Goal: Check status: Check status

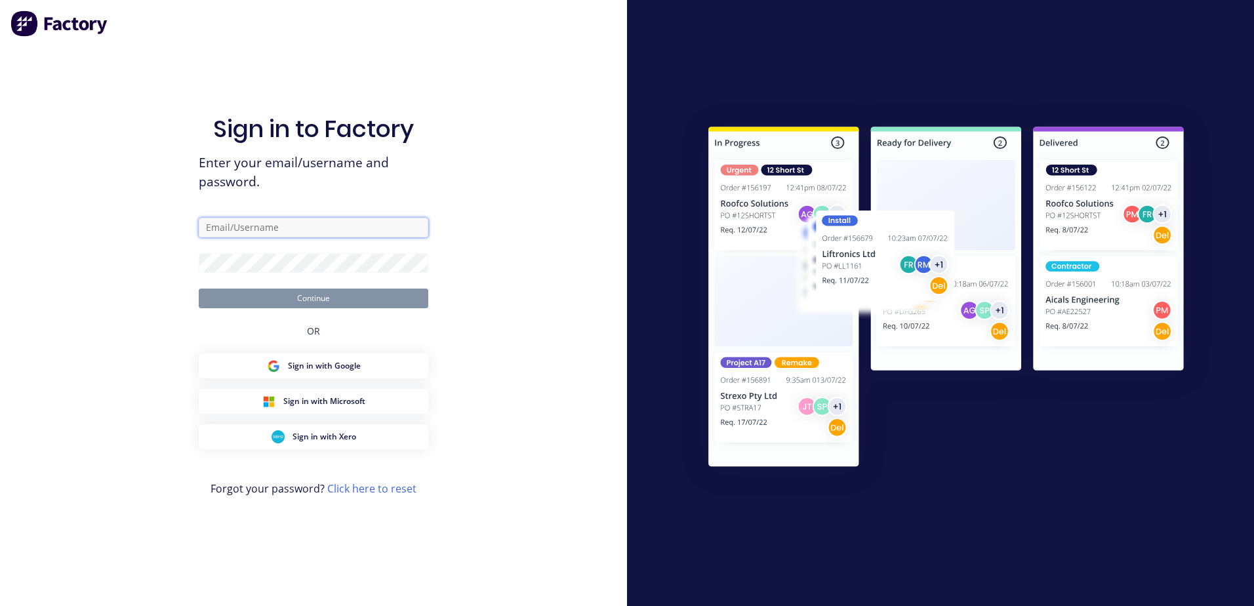
type input "[PERSON_NAME][EMAIL_ADDRESS][DOMAIN_NAME]"
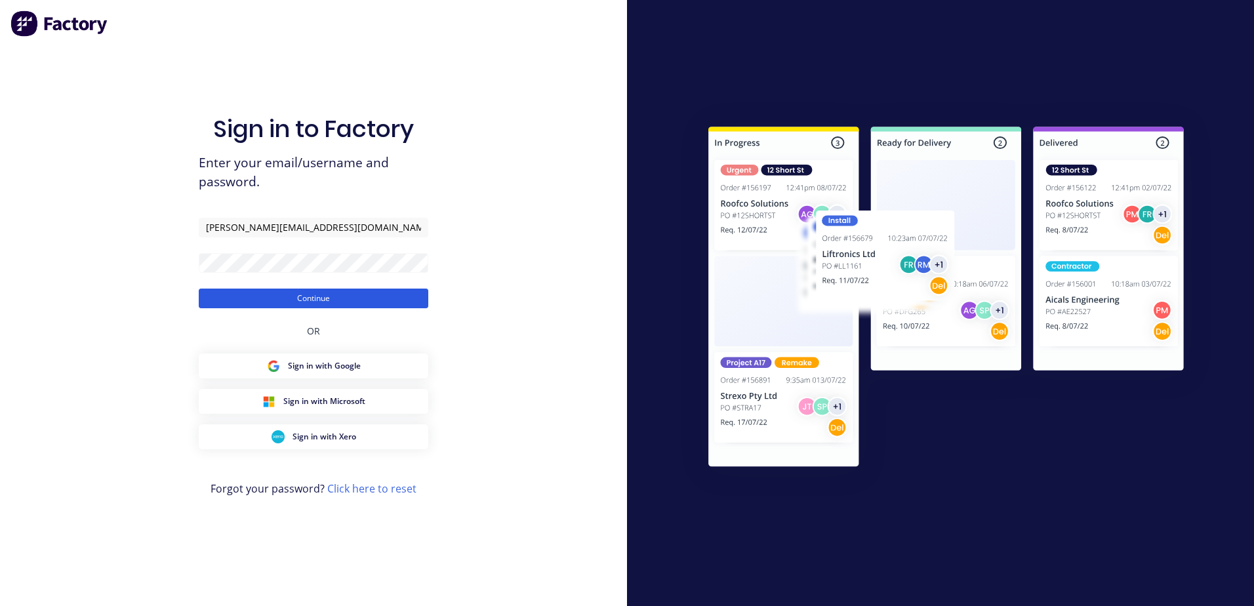
click at [323, 300] on button "Continue" at bounding box center [314, 299] width 230 height 20
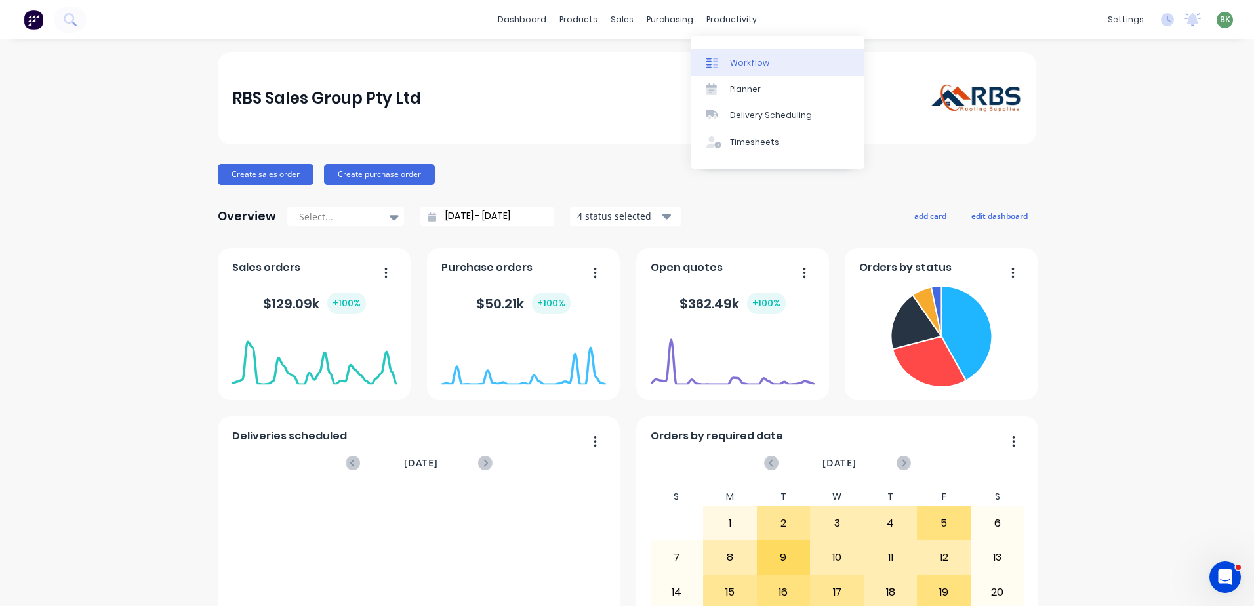
click at [735, 61] on div "Workflow" at bounding box center [749, 63] width 39 height 12
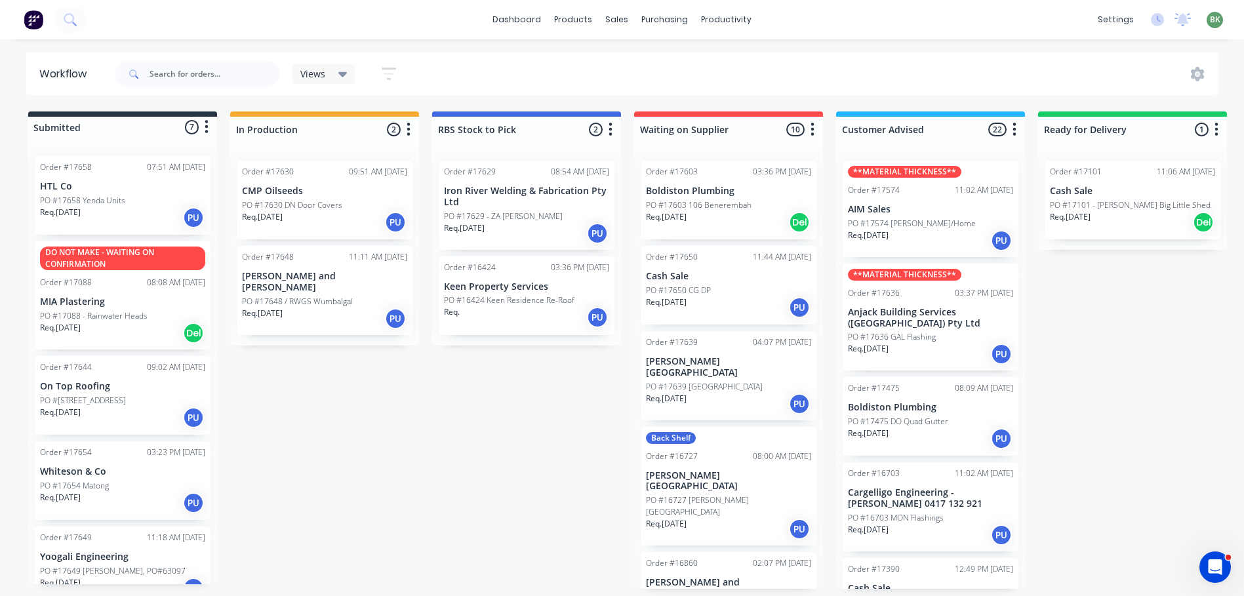
scroll to position [3, 0]
click at [102, 395] on p "PO #[STREET_ADDRESS]" at bounding box center [83, 401] width 86 height 12
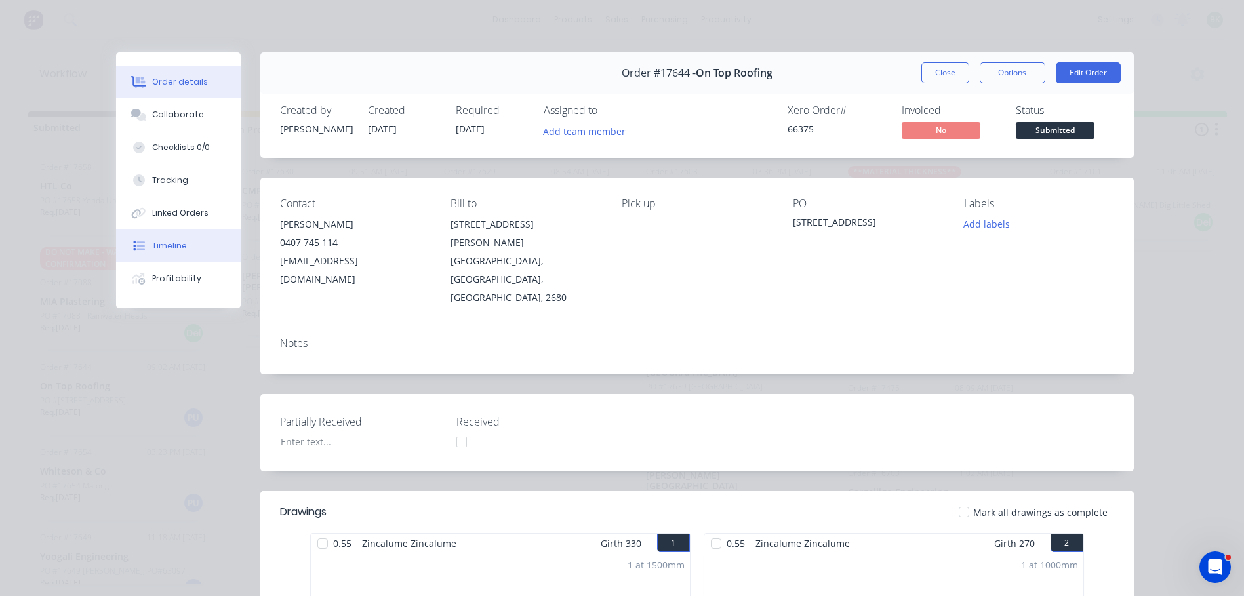
click at [161, 249] on div "Timeline" at bounding box center [169, 246] width 35 height 12
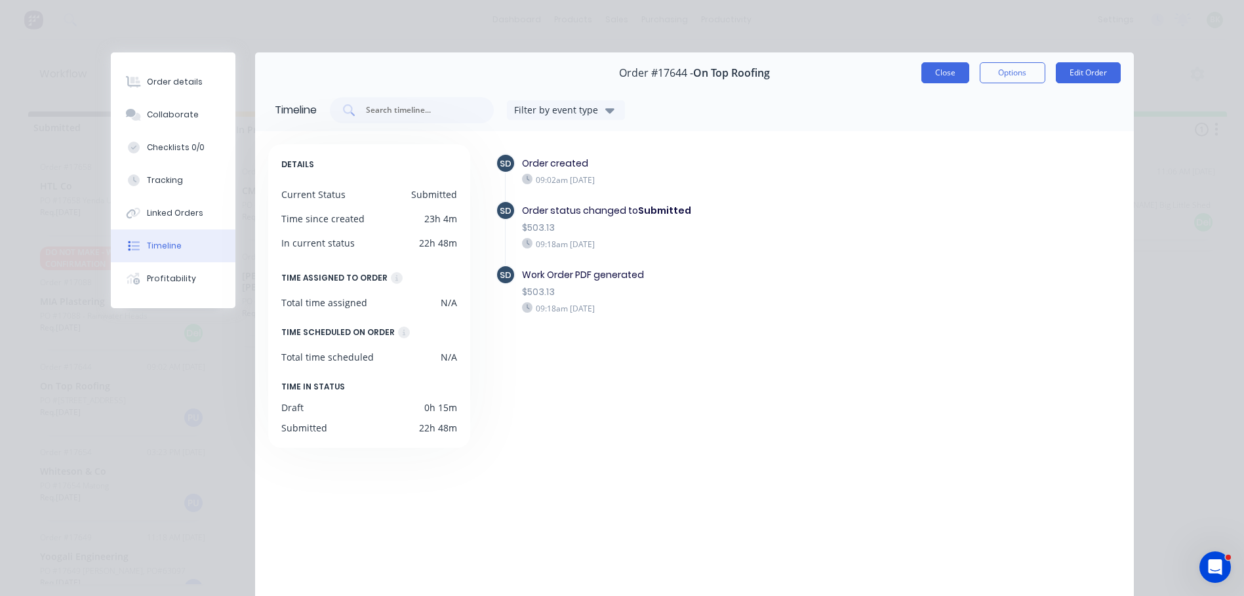
click at [934, 70] on button "Close" at bounding box center [946, 72] width 48 height 21
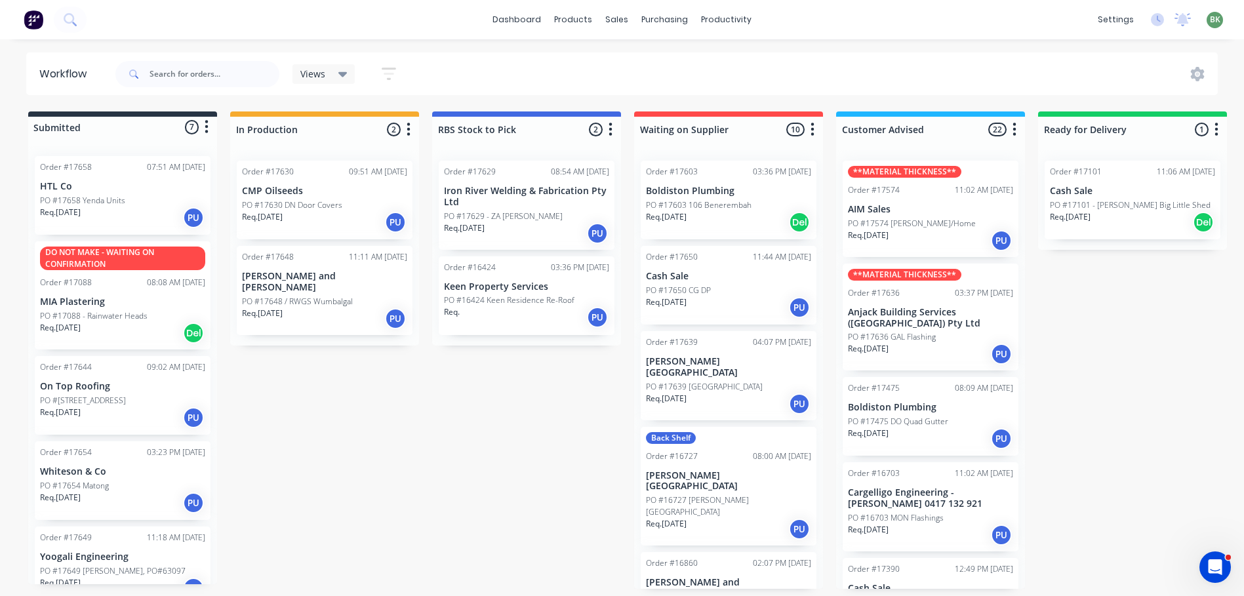
click at [110, 412] on div "Req. [DATE] PU" at bounding box center [122, 418] width 165 height 22
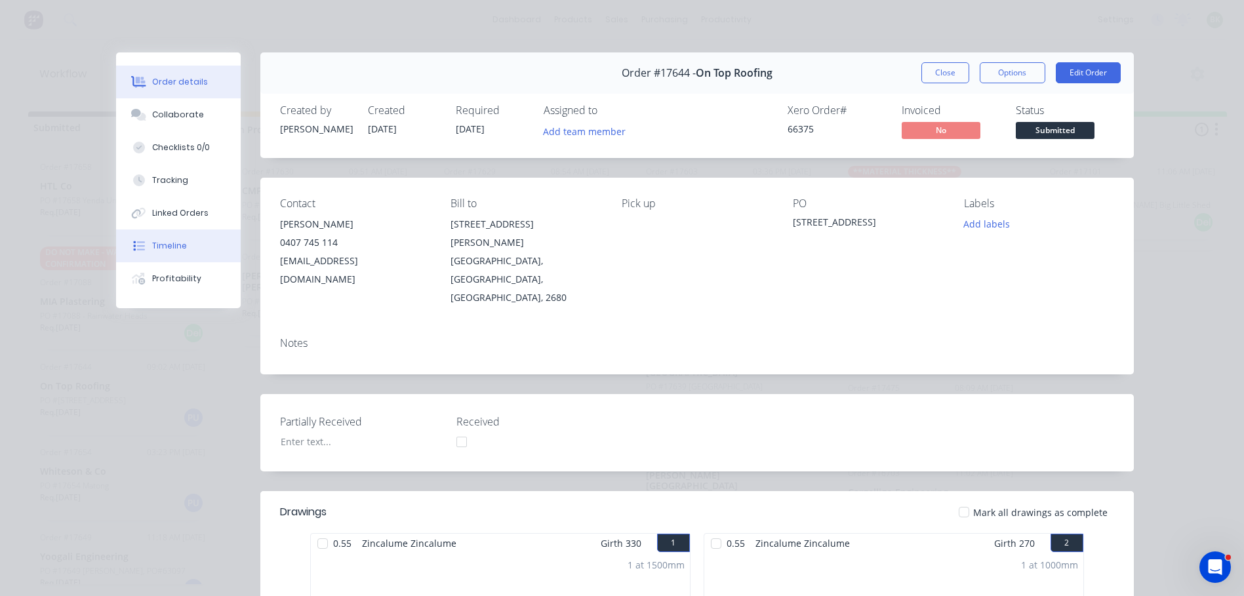
click at [157, 243] on div "Timeline" at bounding box center [169, 246] width 35 height 12
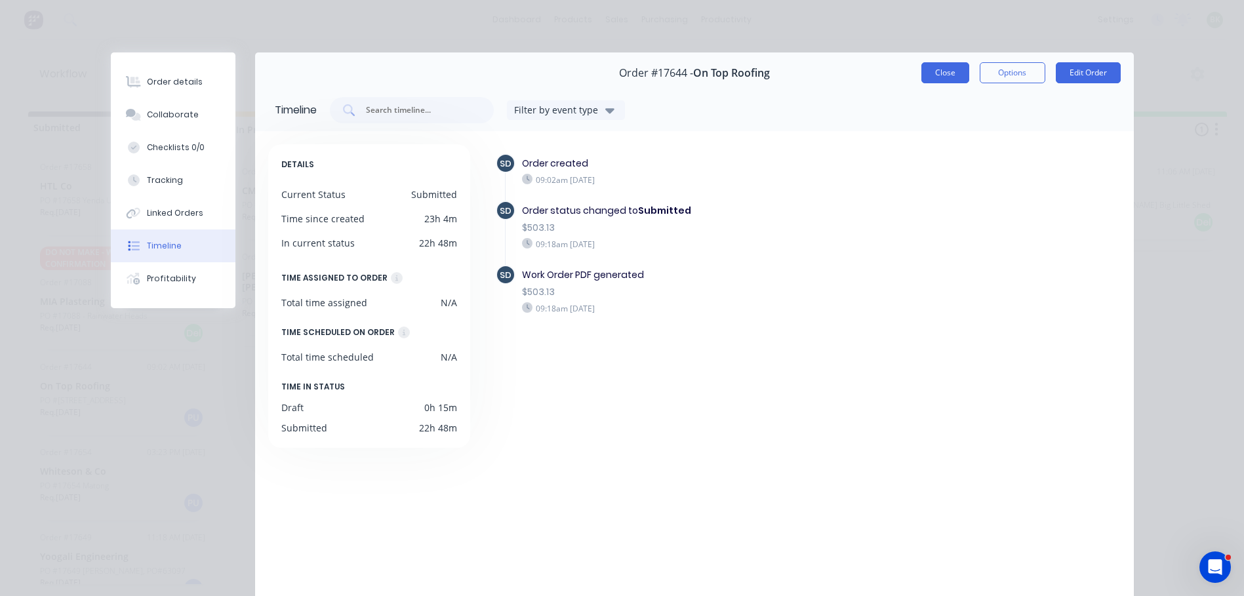
click at [932, 71] on button "Close" at bounding box center [946, 72] width 48 height 21
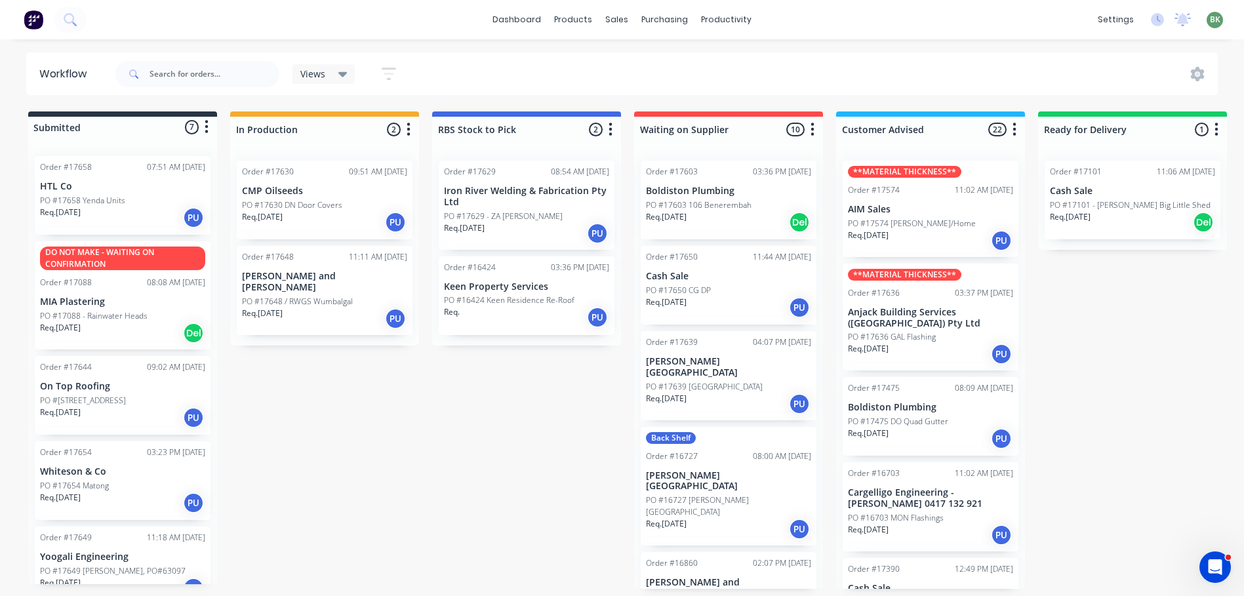
click at [95, 397] on p "PO #[STREET_ADDRESS]" at bounding box center [83, 401] width 86 height 12
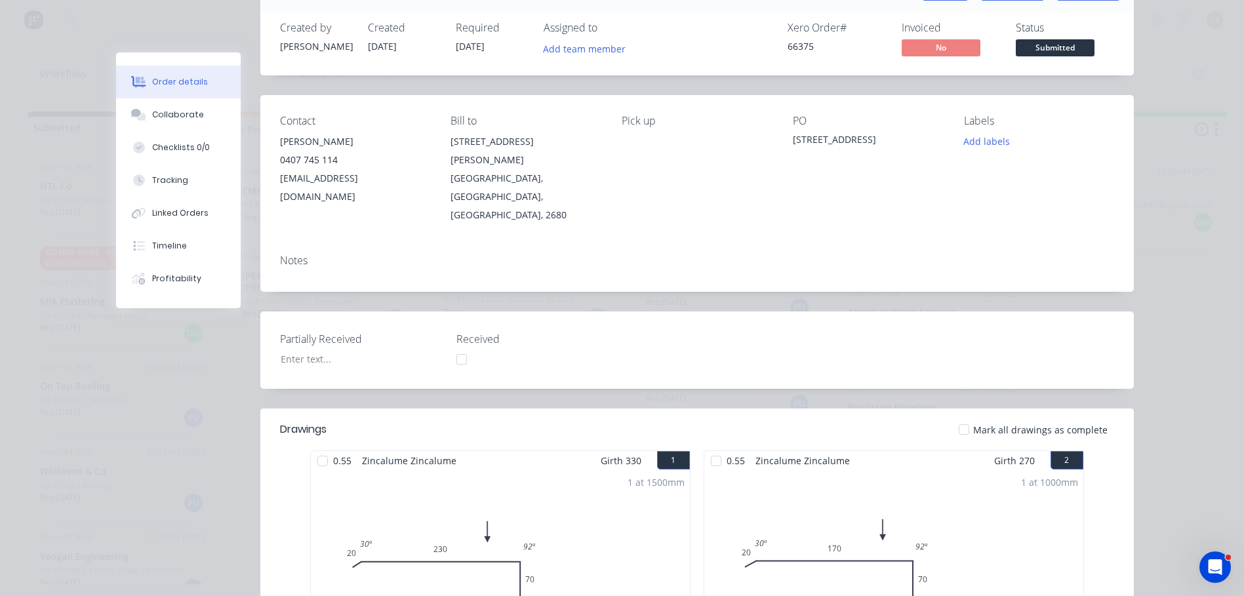
scroll to position [0, 0]
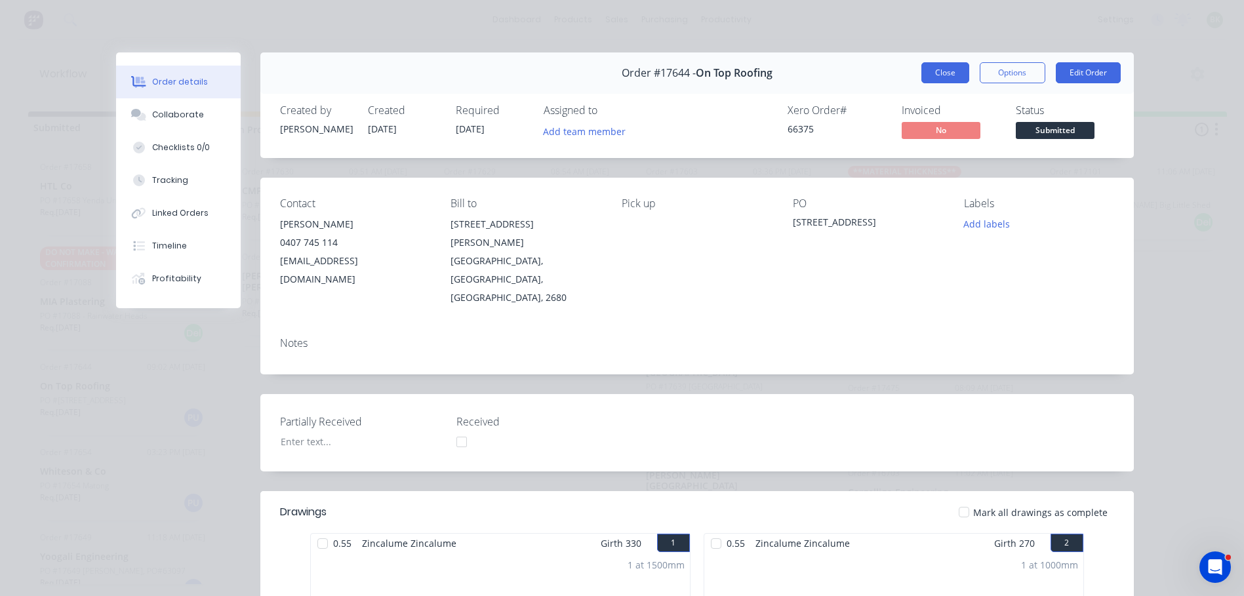
click at [945, 77] on button "Close" at bounding box center [946, 72] width 48 height 21
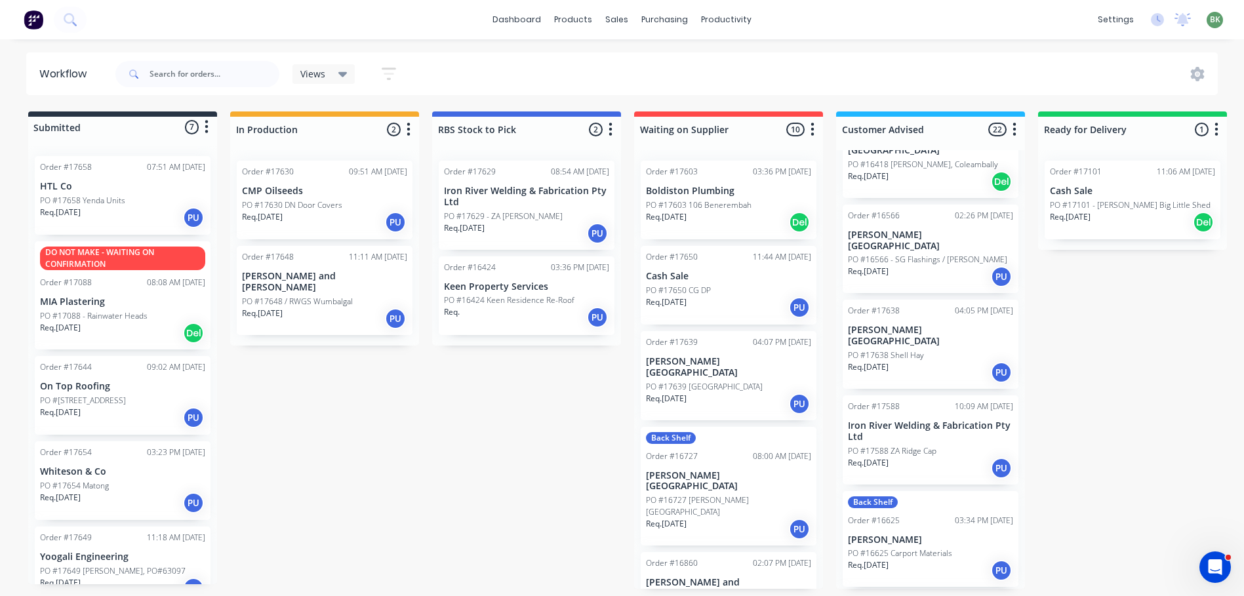
scroll to position [853, 0]
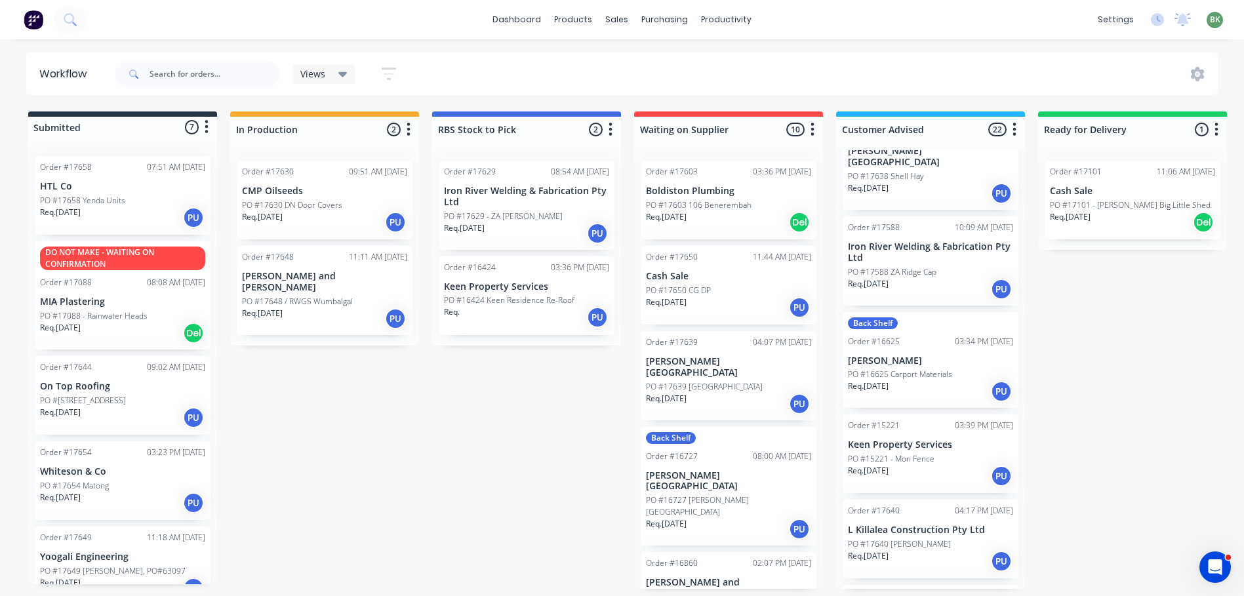
drag, startPoint x: 960, startPoint y: 378, endPoint x: 962, endPoint y: 394, distance: 16.5
click at [931, 265] on p "PO #17588 ZA Ridge Cap" at bounding box center [892, 271] width 89 height 12
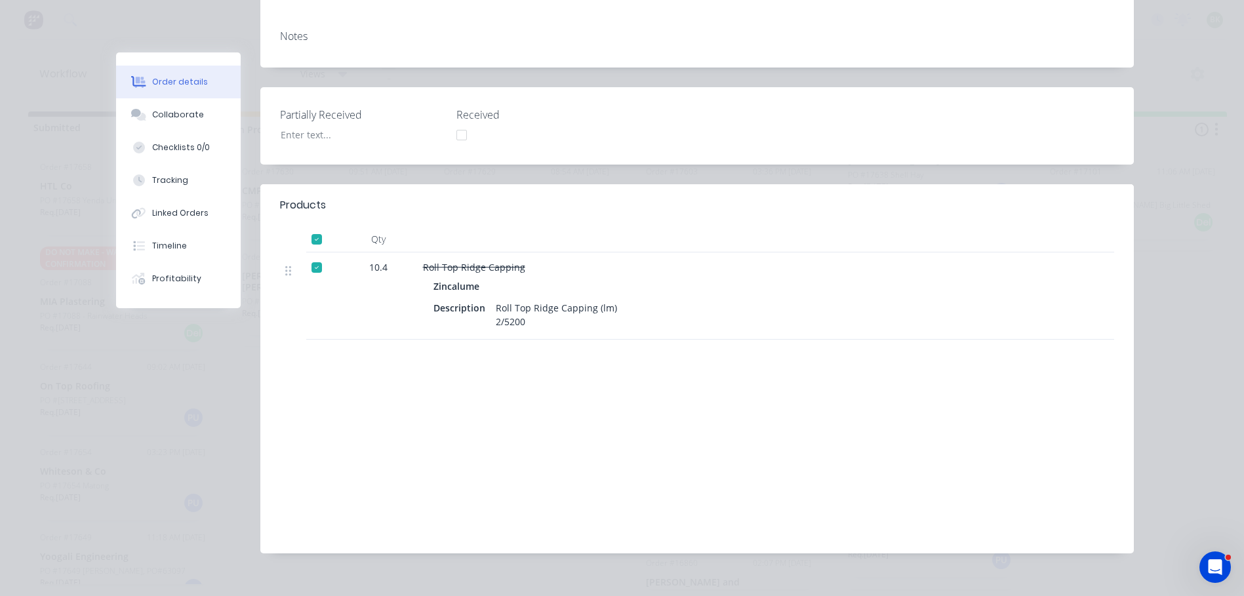
scroll to position [0, 0]
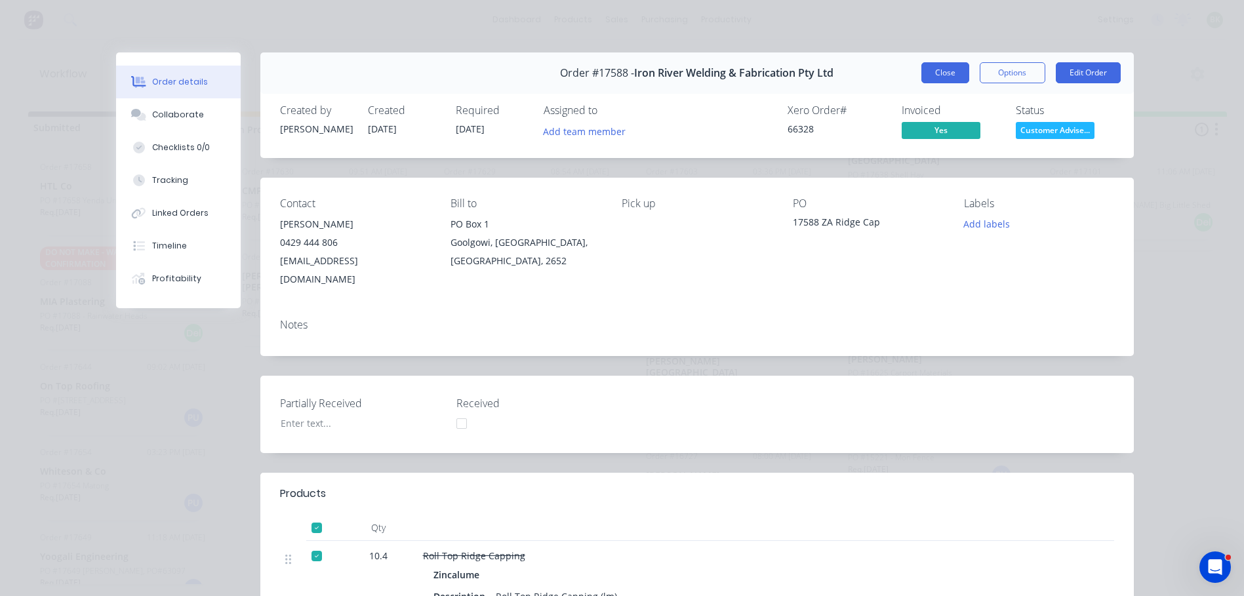
click at [924, 68] on button "Close" at bounding box center [946, 72] width 48 height 21
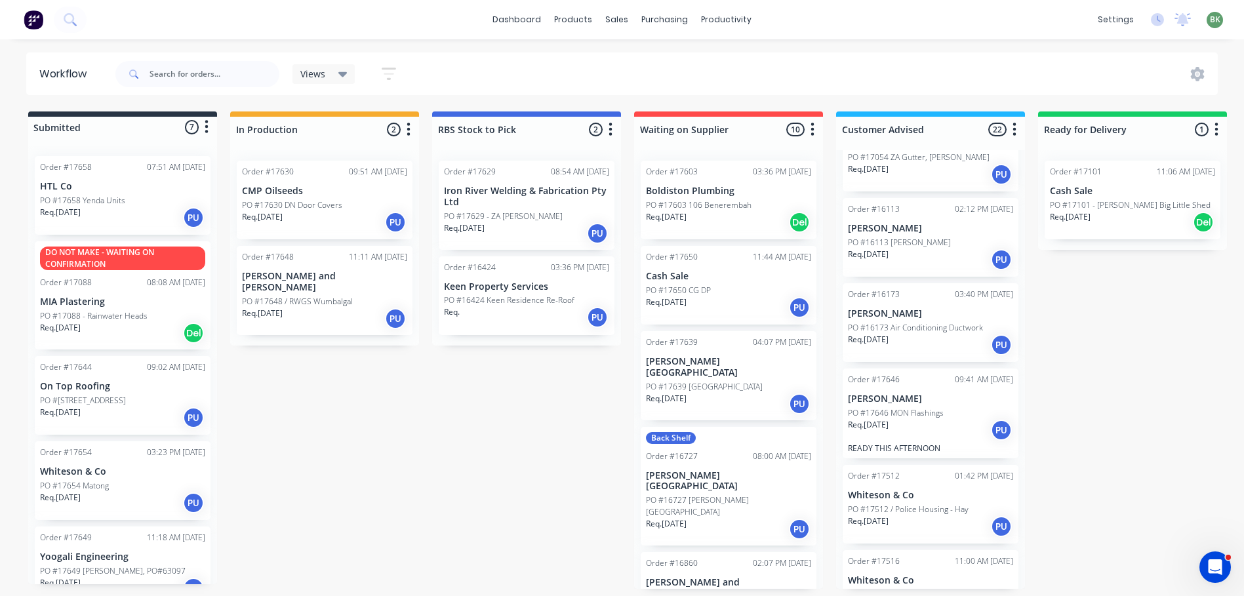
scroll to position [1555, 0]
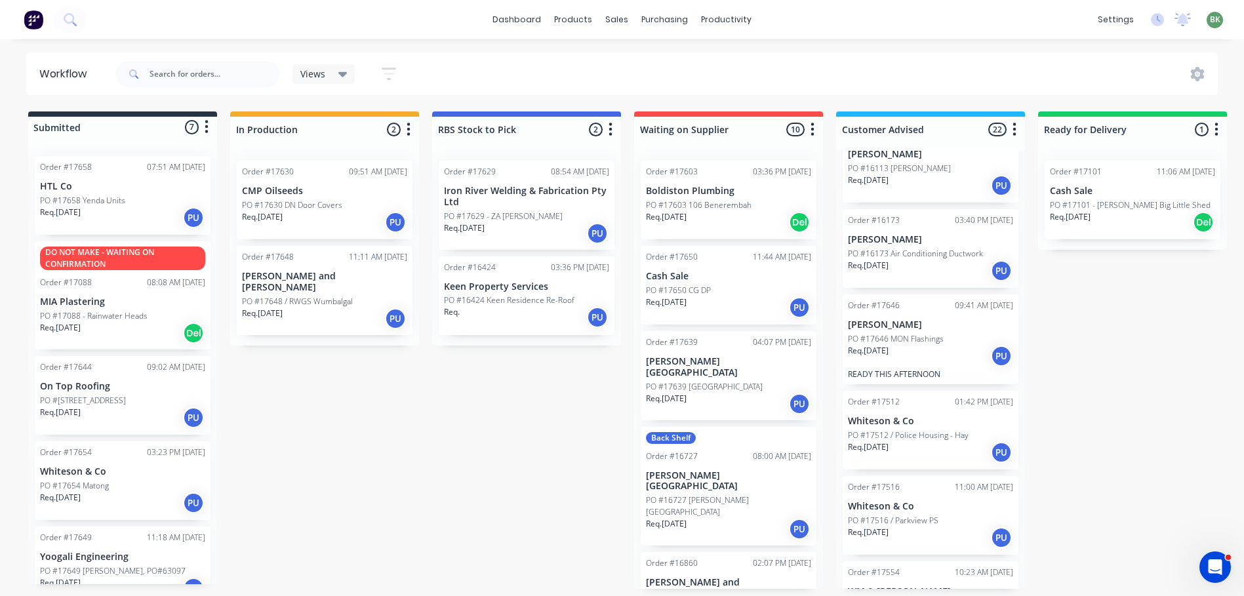
click at [927, 600] on p "PO #17554 - [PERSON_NAME]" at bounding box center [902, 606] width 108 height 12
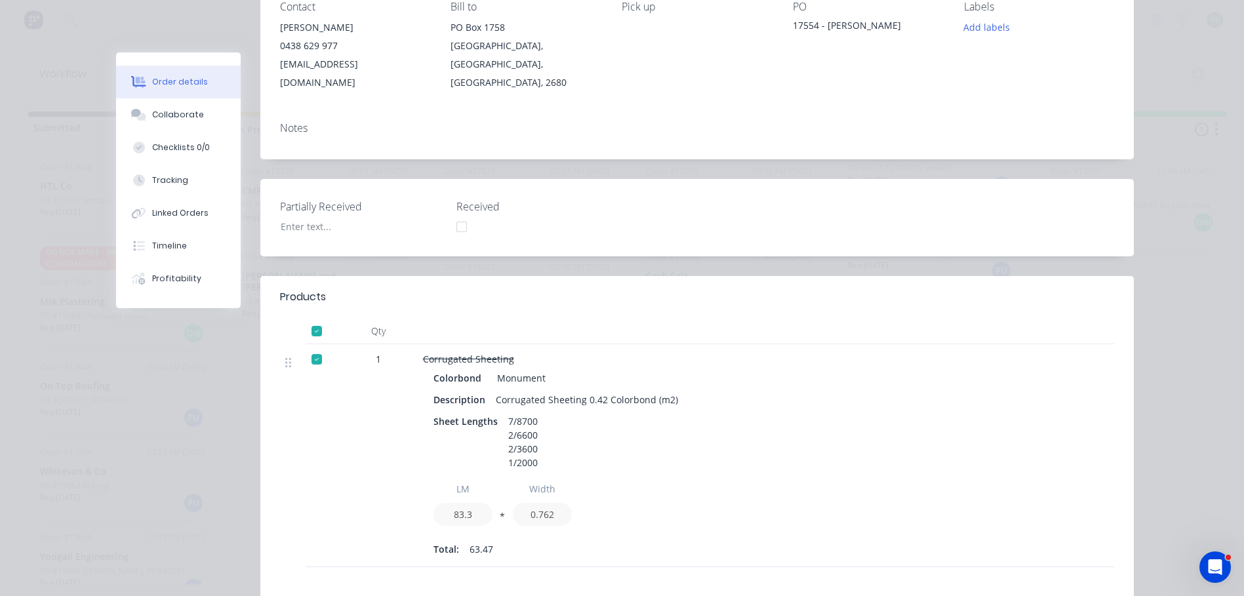
scroll to position [0, 0]
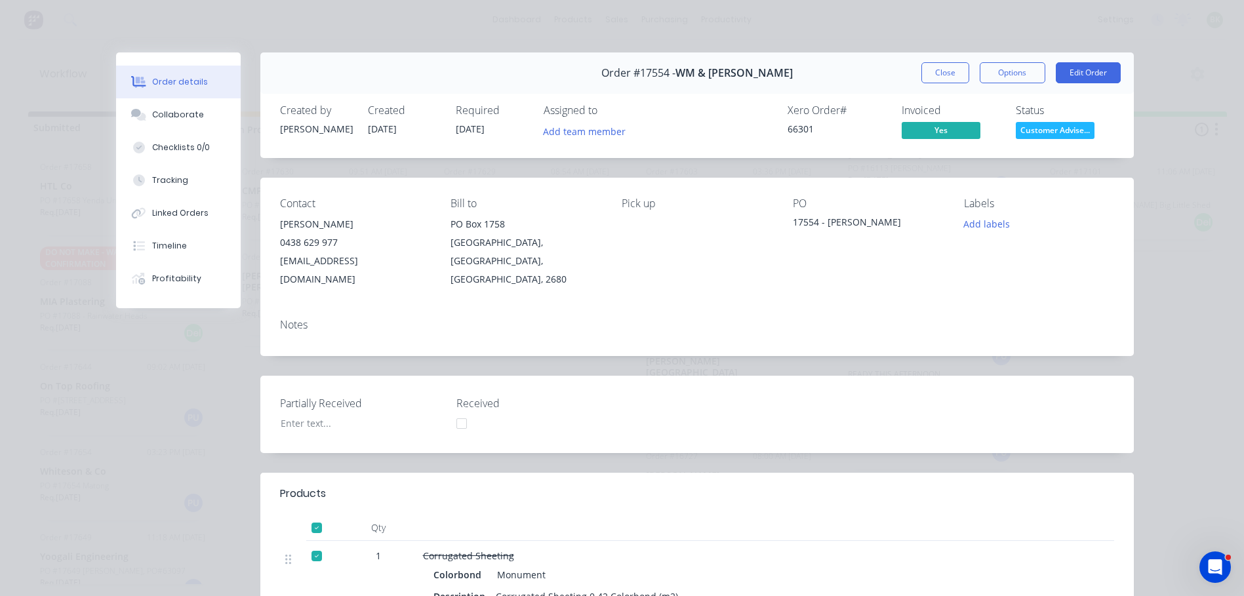
click at [944, 68] on button "Close" at bounding box center [946, 72] width 48 height 21
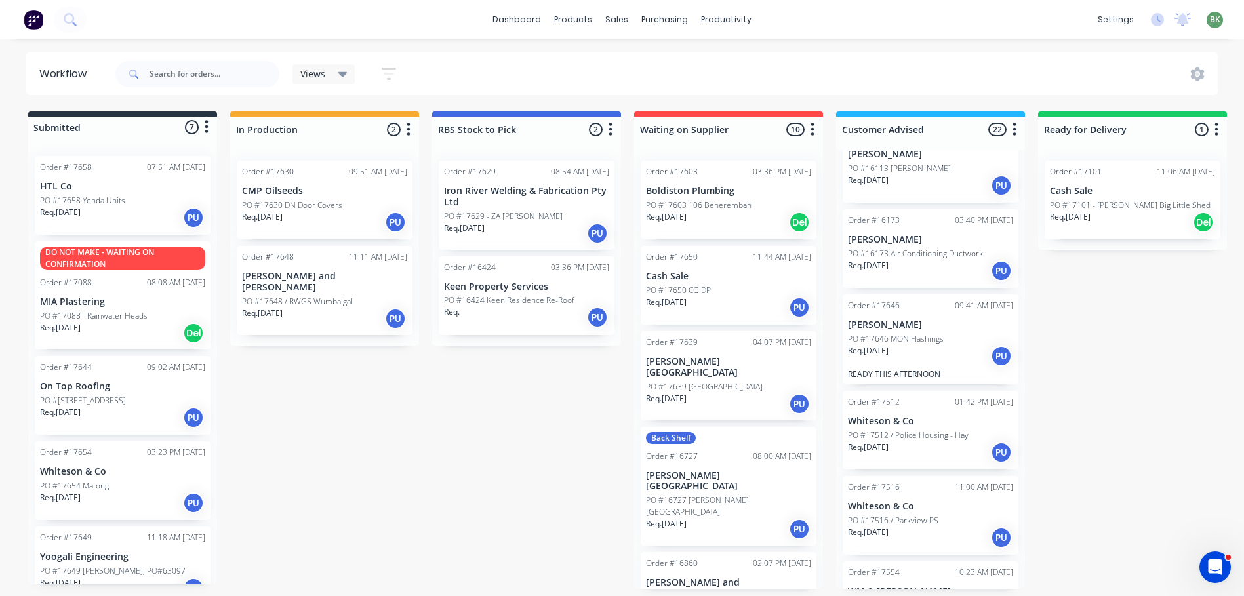
scroll to position [843, 0]
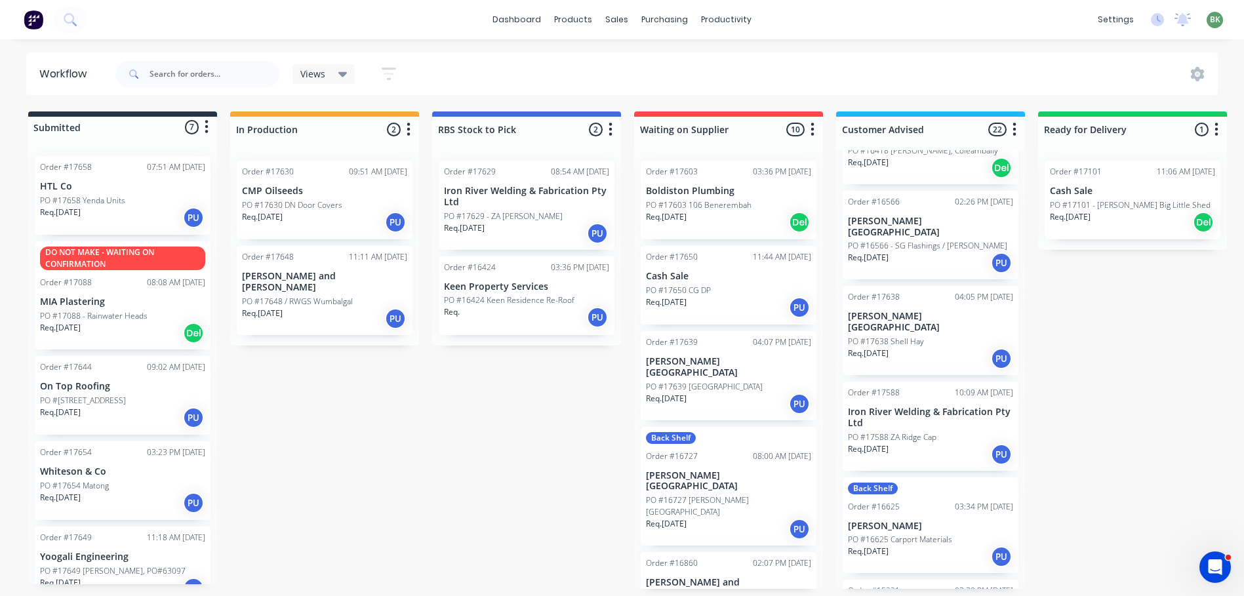
click at [80, 197] on p "PO #17658 Yenda Units" at bounding box center [82, 201] width 85 height 12
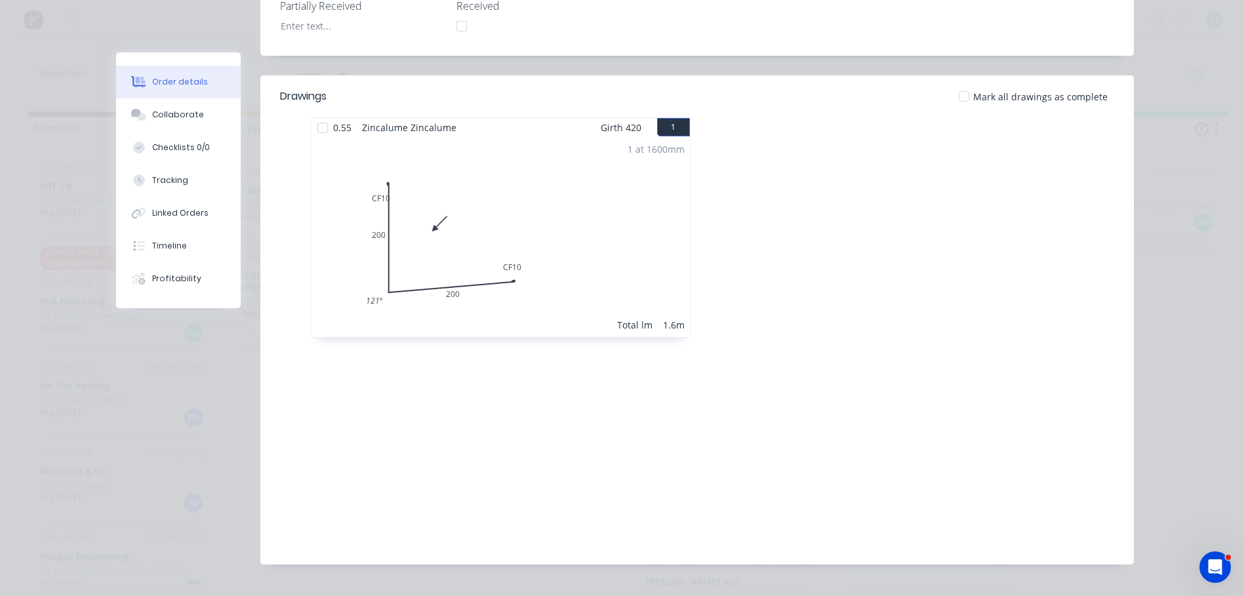
scroll to position [394, 0]
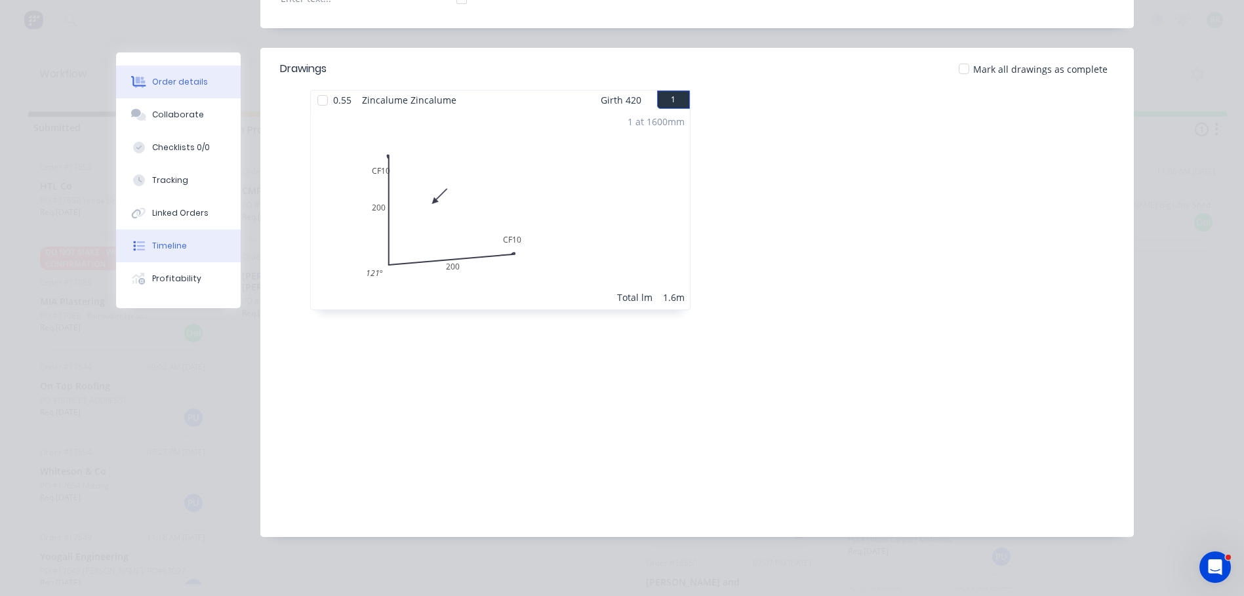
click at [159, 250] on div "Timeline" at bounding box center [169, 246] width 35 height 12
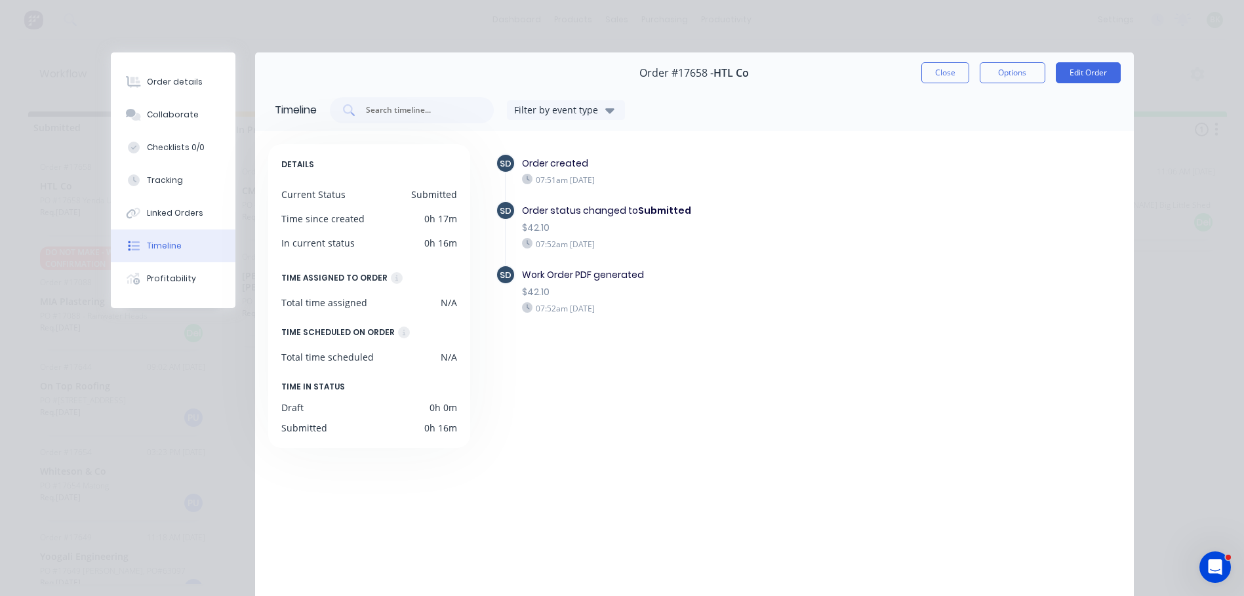
scroll to position [0, 0]
click at [951, 76] on button "Close" at bounding box center [946, 72] width 48 height 21
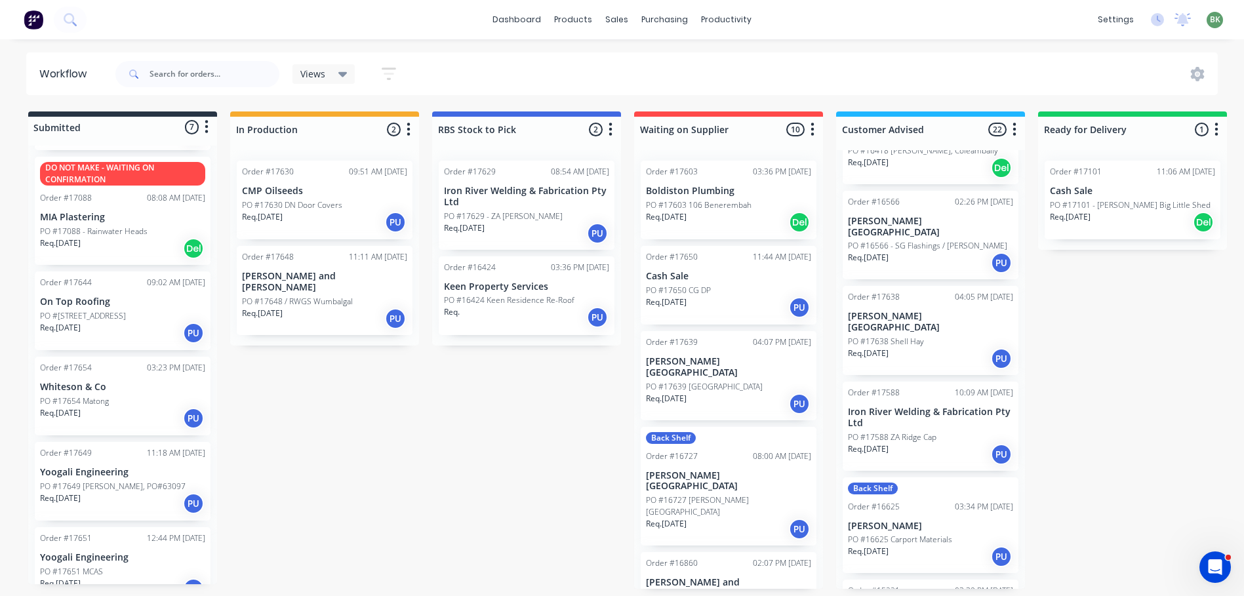
scroll to position [192, 0]
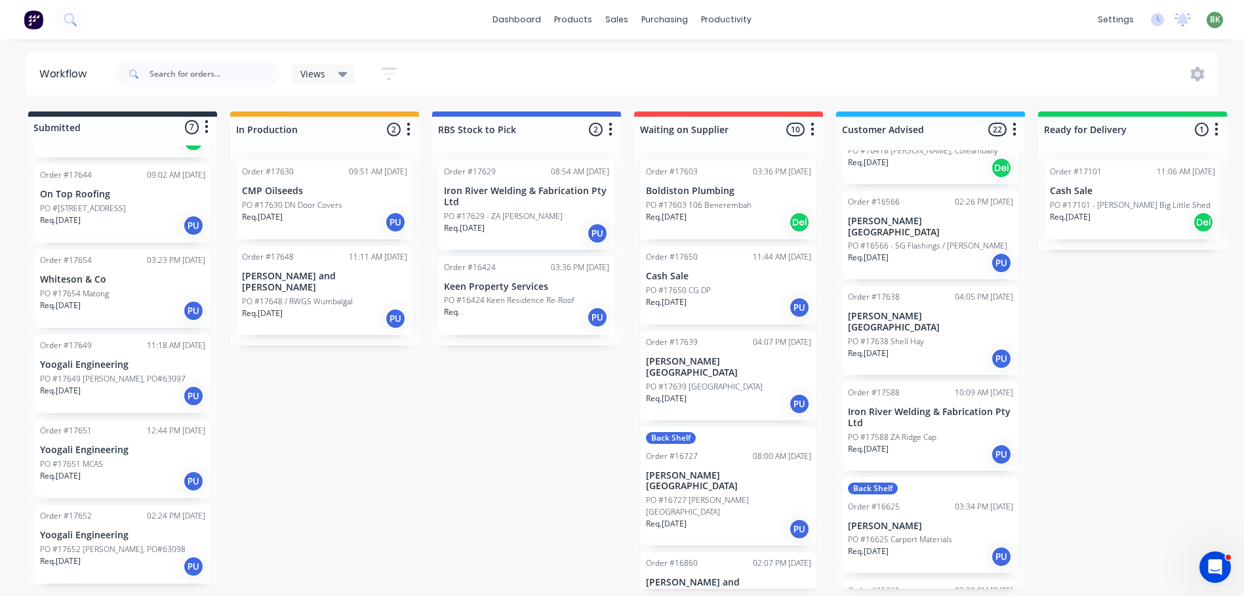
click at [108, 466] on div "PO #17651 MCAS" at bounding box center [122, 465] width 165 height 12
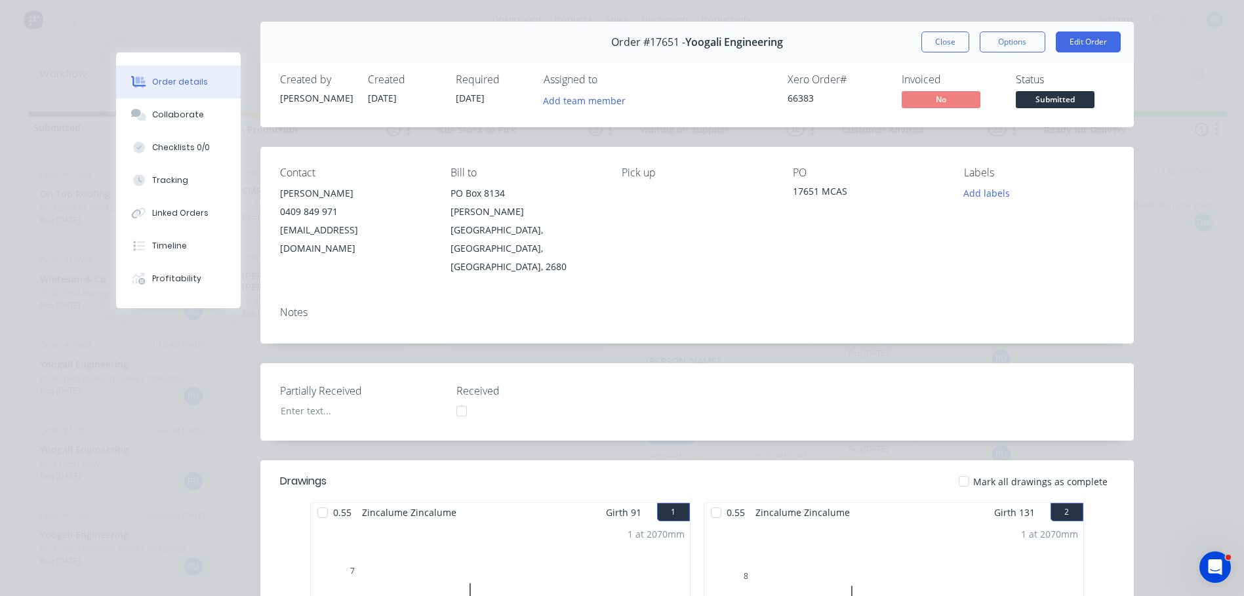
scroll to position [0, 0]
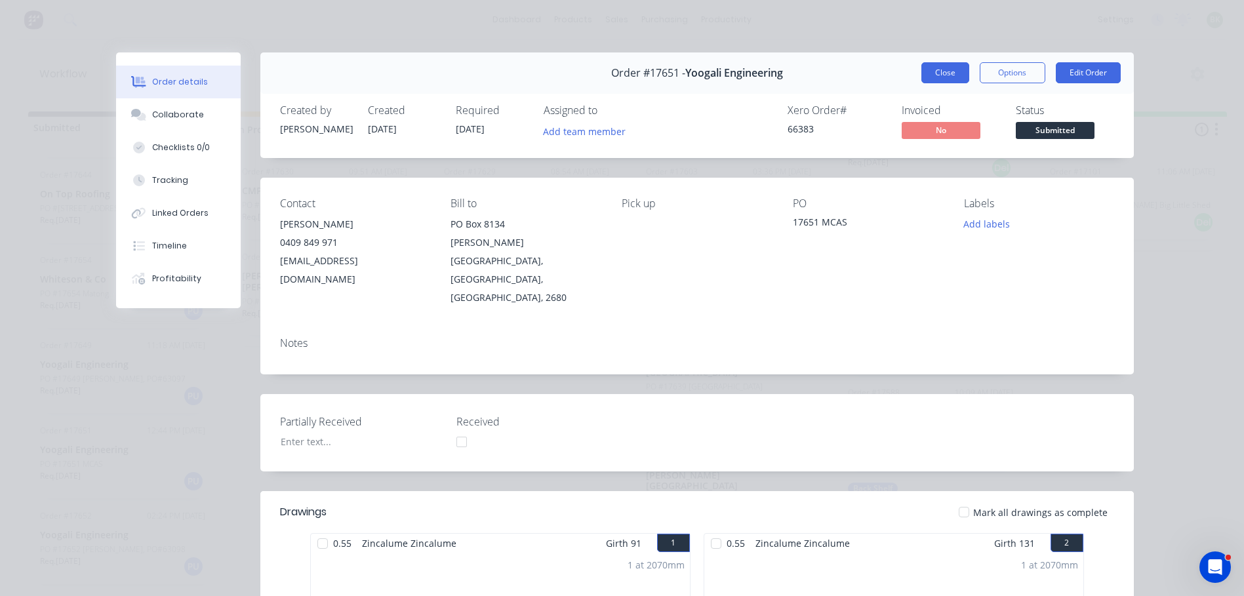
click at [941, 71] on button "Close" at bounding box center [946, 72] width 48 height 21
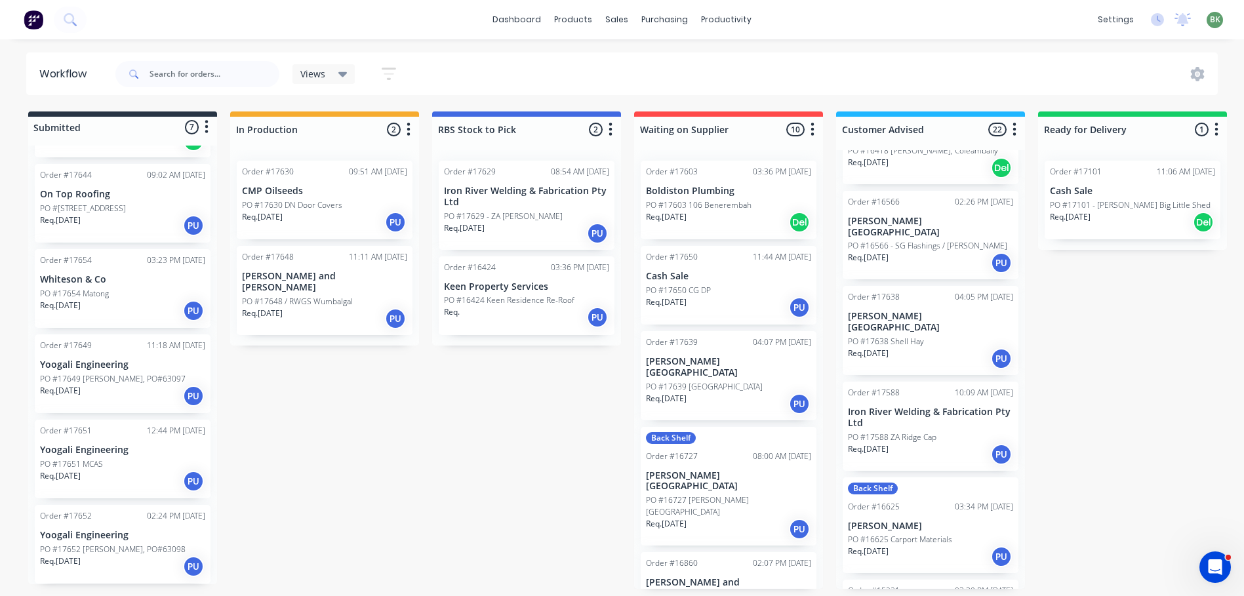
click at [106, 559] on div "Req. [DATE] PU" at bounding box center [122, 567] width 165 height 22
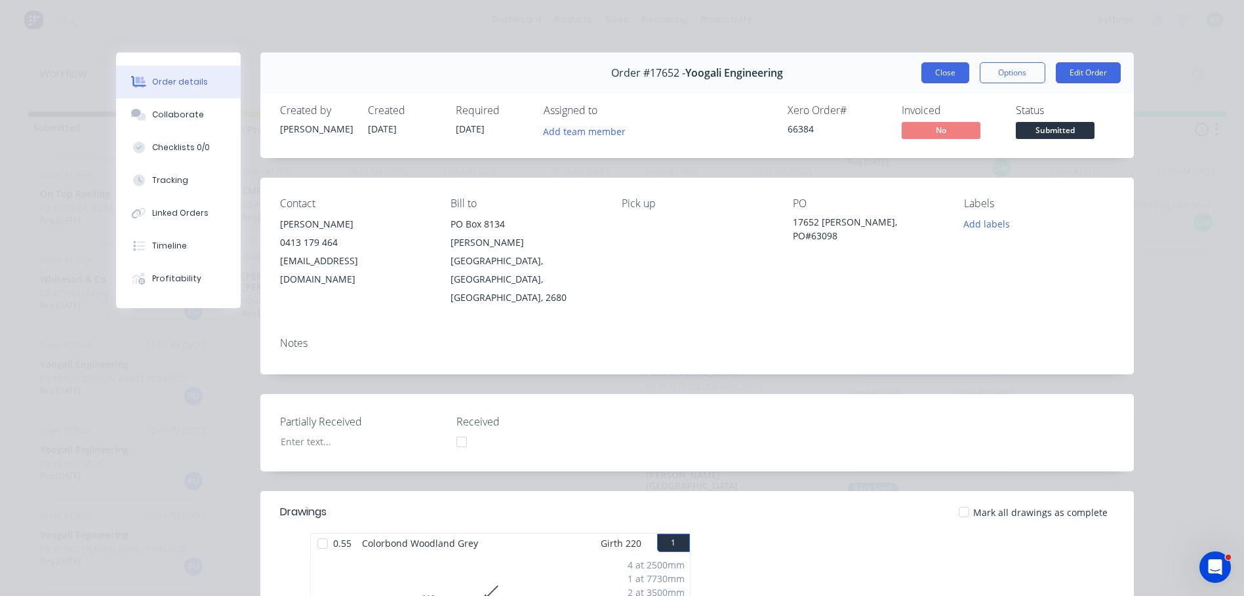
click at [940, 79] on button "Close" at bounding box center [946, 72] width 48 height 21
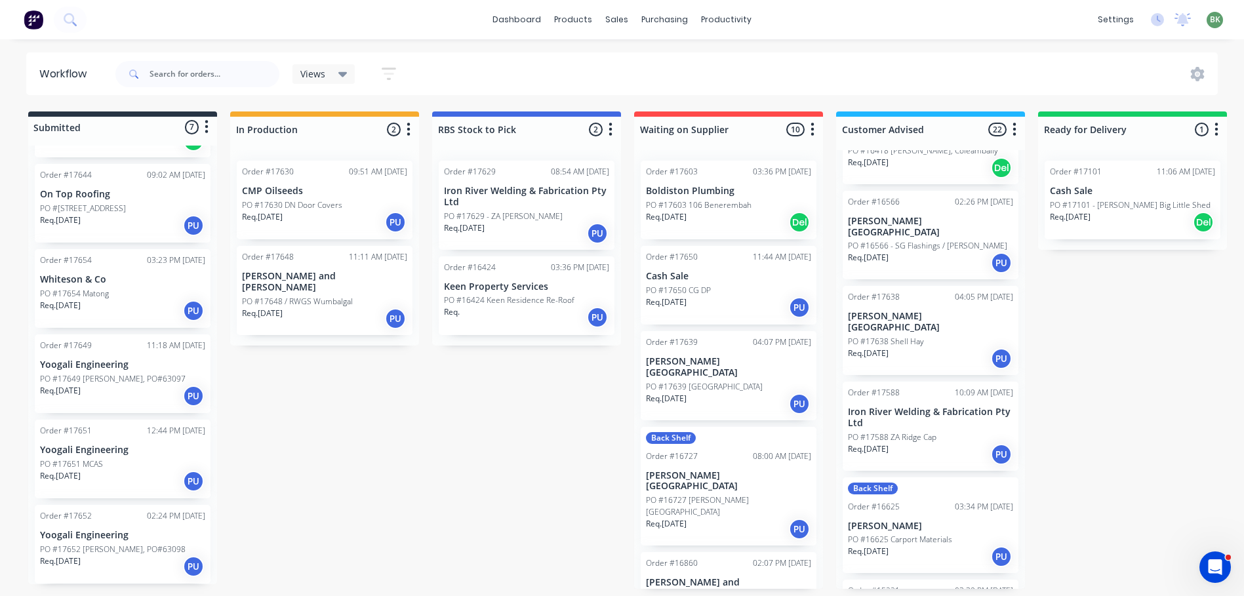
scroll to position [3, 0]
click at [89, 385] on div "Req. [DATE] PU" at bounding box center [122, 396] width 165 height 22
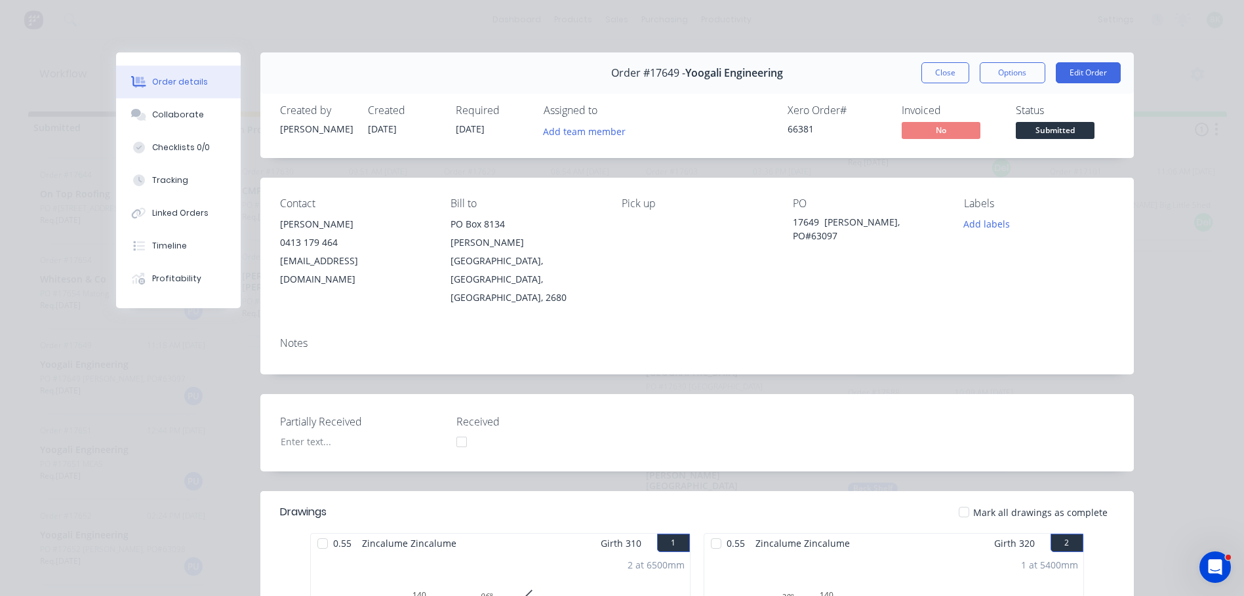
scroll to position [0, 0]
click at [946, 74] on button "Close" at bounding box center [946, 72] width 48 height 21
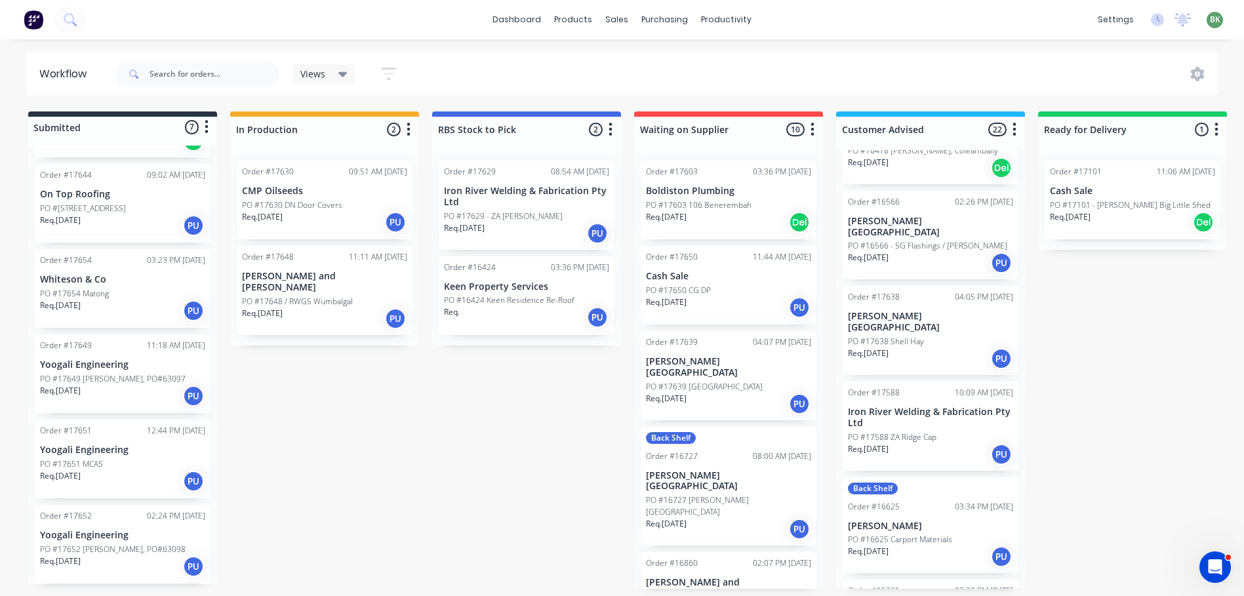
click at [100, 307] on div "Req. [DATE] PU" at bounding box center [122, 311] width 165 height 22
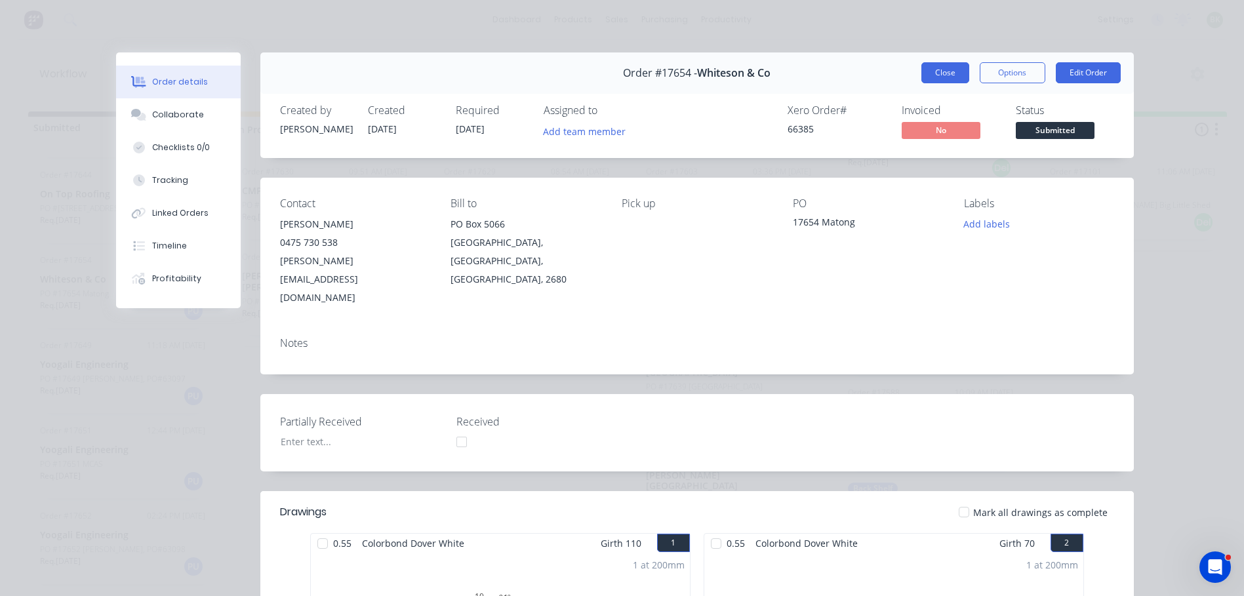
click at [939, 73] on button "Close" at bounding box center [946, 72] width 48 height 21
